Goal: Navigation & Orientation: Go to known website

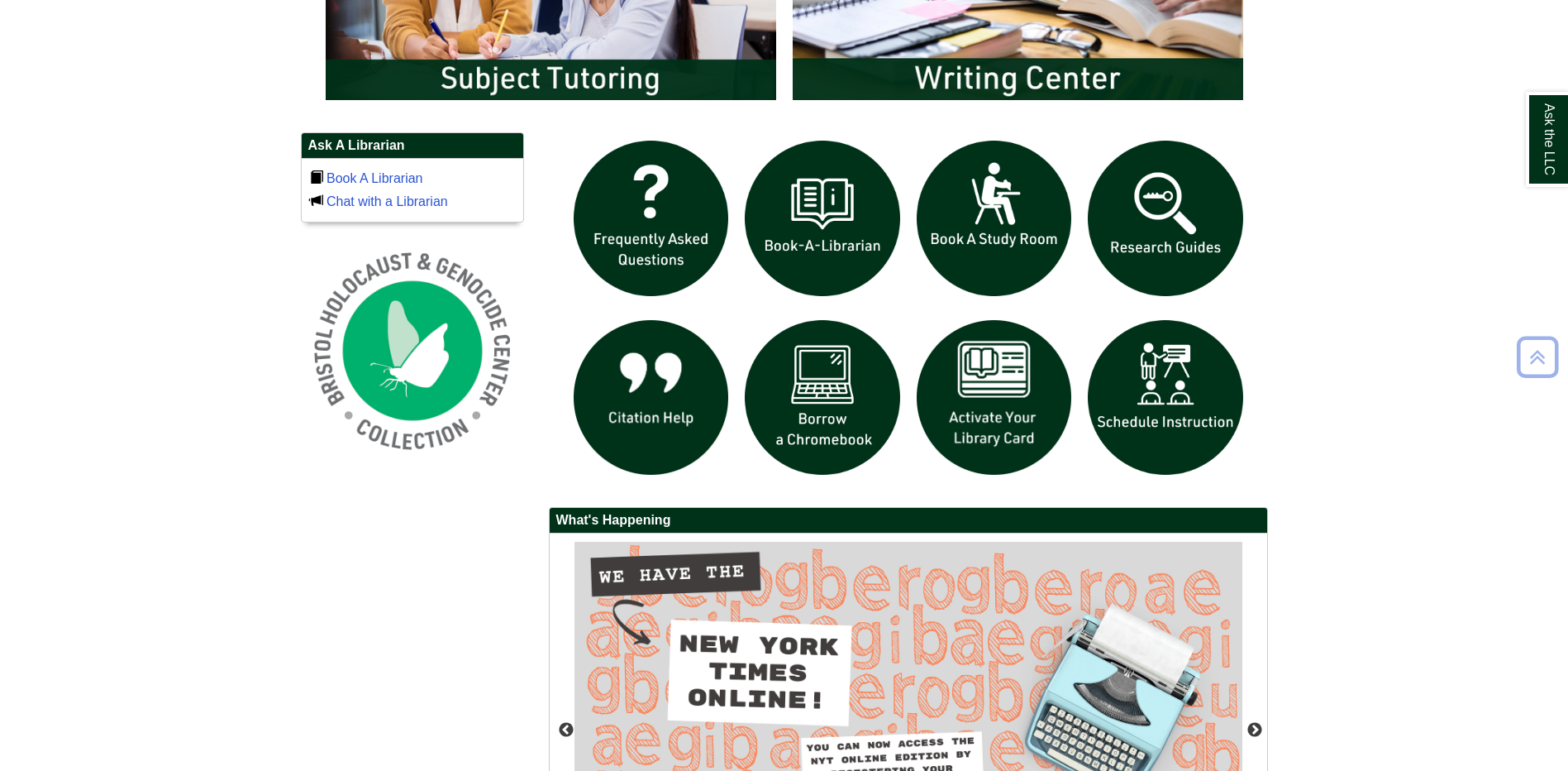
scroll to position [1158, 0]
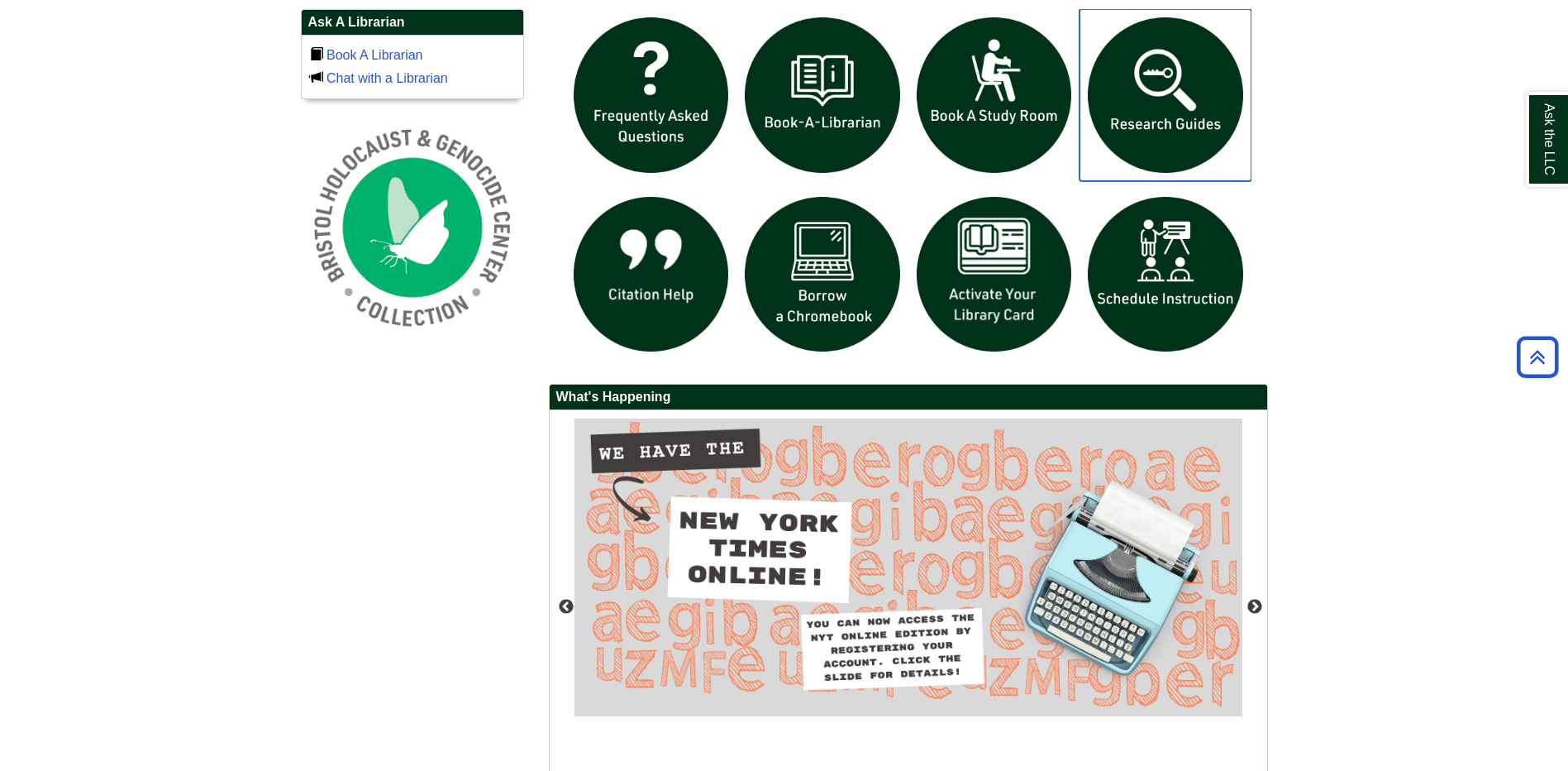
click at [1158, 134] on img "slideshow" at bounding box center [1166, 94] width 172 height 172
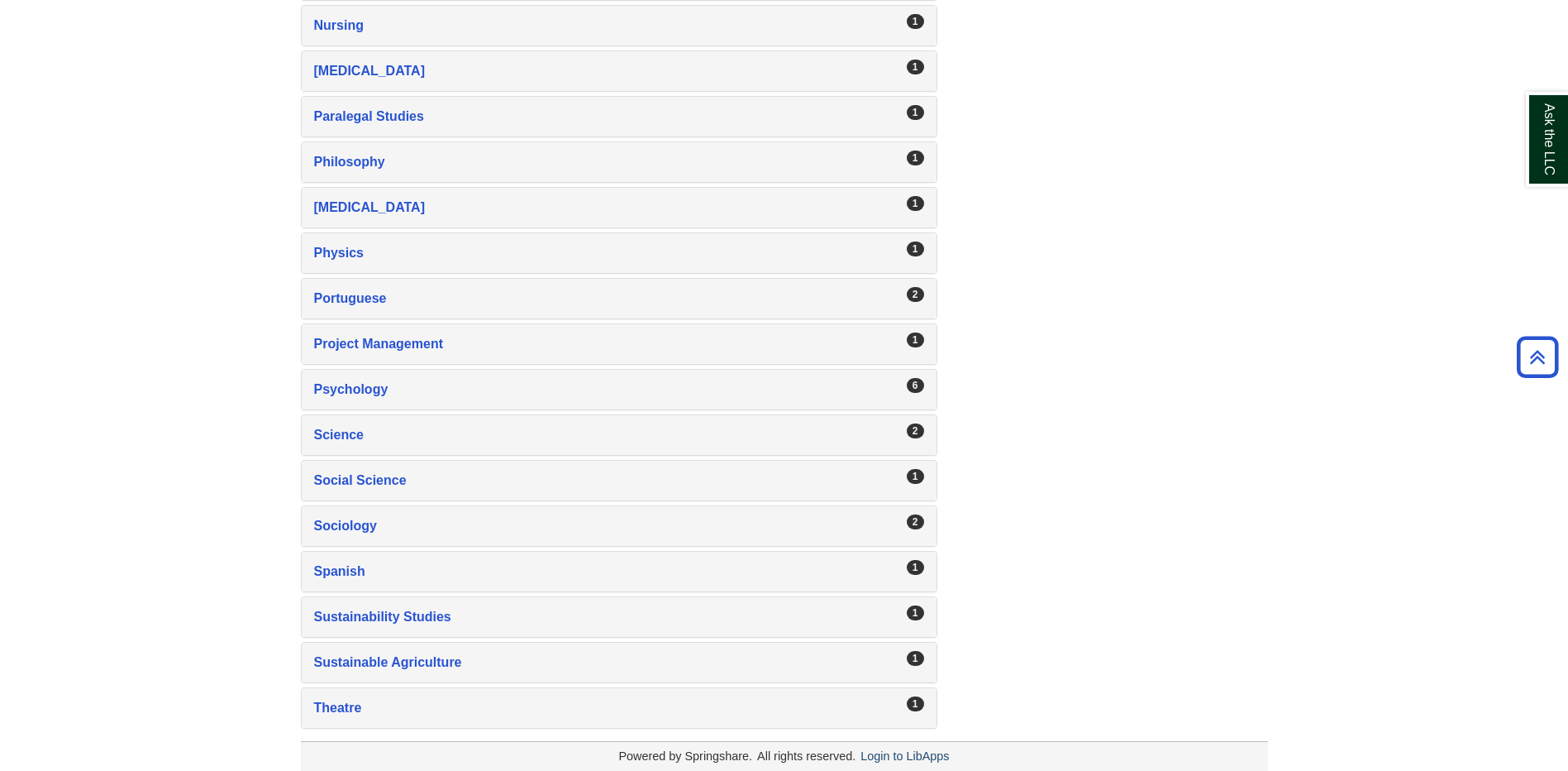
scroll to position [2527, 0]
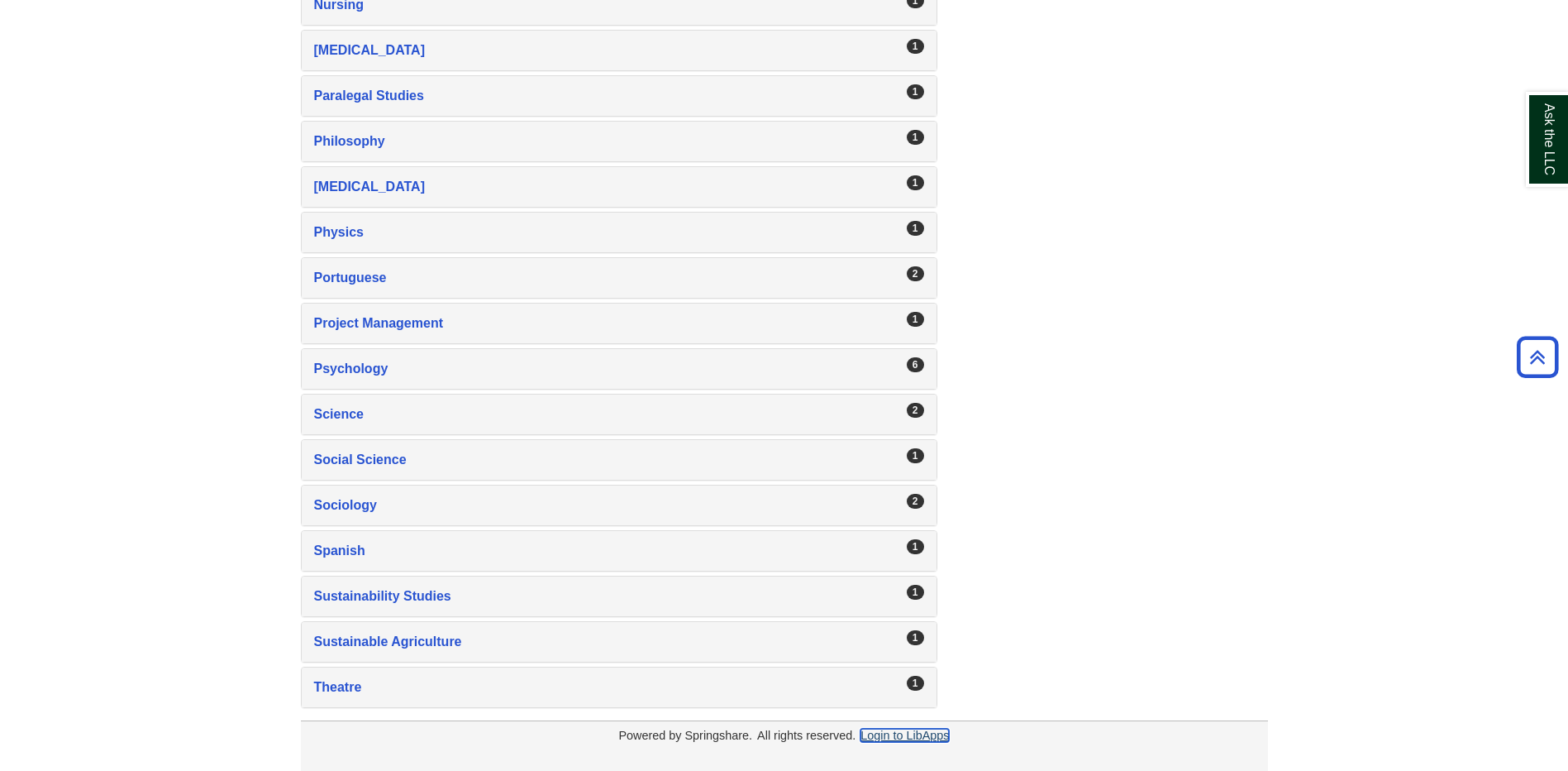
click at [892, 734] on link "Login to LibApps" at bounding box center [904, 734] width 88 height 13
